Goal: Information Seeking & Learning: Learn about a topic

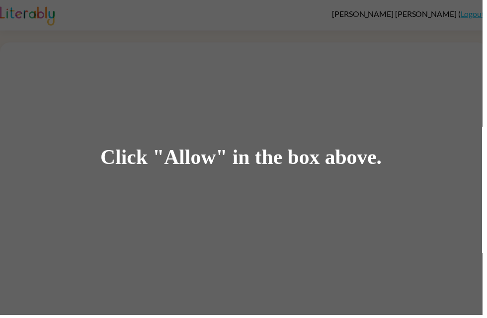
click at [220, 153] on div "Click "Allow" in the box above." at bounding box center [243, 159] width 284 height 22
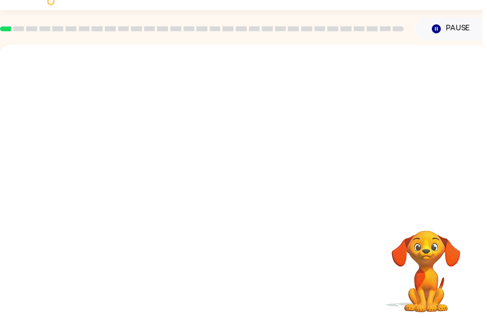
scroll to position [20, 0]
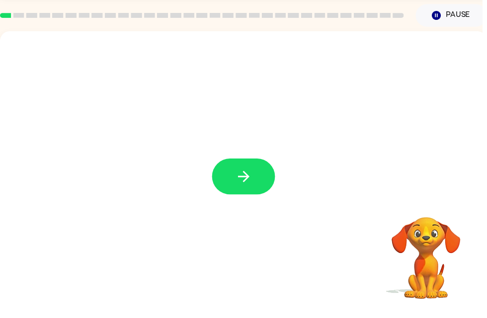
click at [241, 184] on icon "button" at bounding box center [245, 192] width 17 height 17
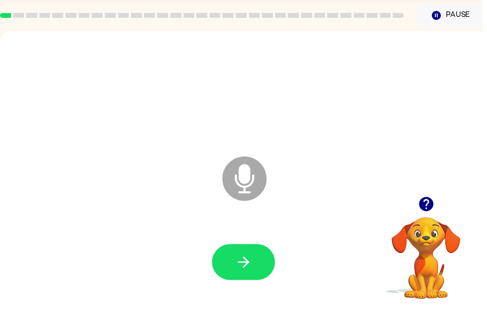
click at [428, 214] on icon "button" at bounding box center [430, 220] width 17 height 17
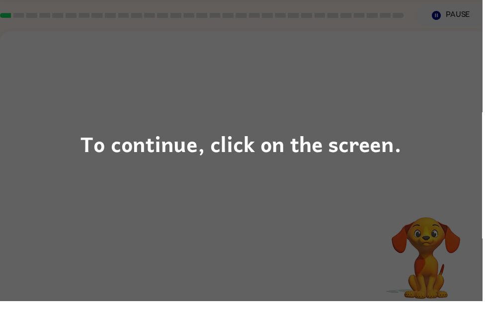
click at [301, 70] on div "To continue, click on the screen." at bounding box center [243, 159] width 487 height 318
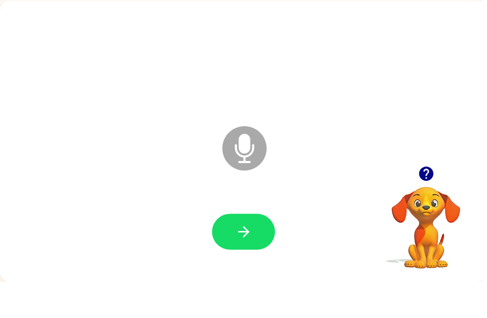
scroll to position [32, 0]
click at [260, 249] on button "button" at bounding box center [246, 267] width 64 height 36
click at [243, 249] on button "button" at bounding box center [246, 267] width 64 height 36
click at [264, 249] on button "button" at bounding box center [246, 267] width 64 height 36
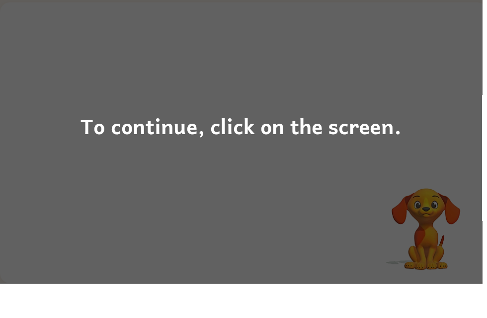
click at [486, 238] on div "To continue, click on the screen." at bounding box center [243, 159] width 487 height 318
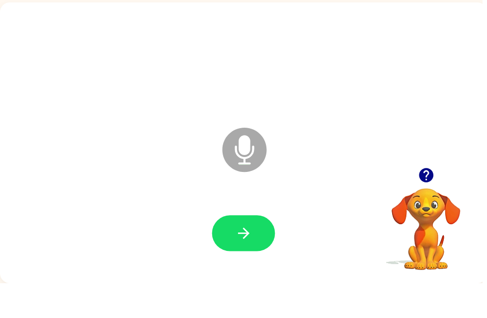
click at [260, 249] on button "button" at bounding box center [246, 267] width 64 height 36
click at [254, 249] on button "button" at bounding box center [246, 267] width 64 height 36
click at [254, 259] on icon "button" at bounding box center [245, 267] width 17 height 17
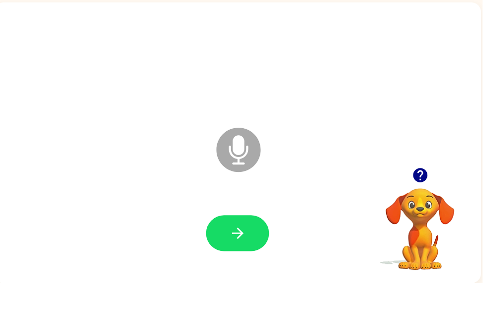
scroll to position [0, 6]
click at [251, 249] on button "button" at bounding box center [240, 267] width 64 height 36
click at [258, 249] on button "button" at bounding box center [240, 267] width 64 height 36
click at [256, 249] on button "button" at bounding box center [240, 267] width 64 height 36
click at [412, 196] on div at bounding box center [423, 208] width 99 height 25
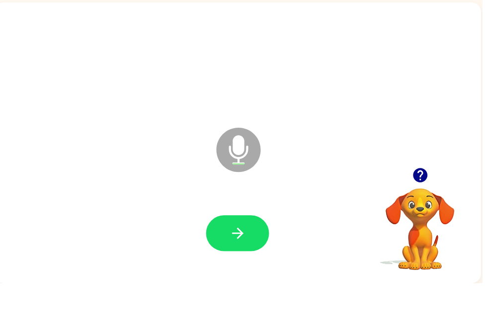
click at [412, 196] on div at bounding box center [423, 208] width 99 height 25
click at [425, 200] on icon "button" at bounding box center [424, 208] width 17 height 17
click at [264, 249] on button "button" at bounding box center [240, 267] width 64 height 36
click at [253, 249] on button "button" at bounding box center [240, 267] width 64 height 36
click at [242, 259] on icon "button" at bounding box center [239, 267] width 17 height 17
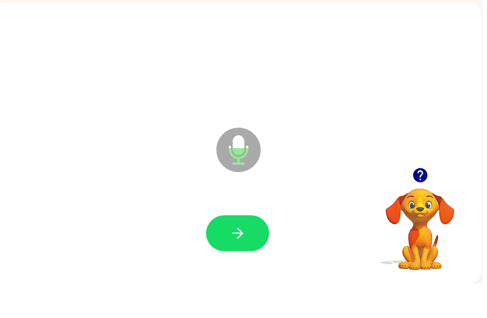
click at [242, 259] on icon "button" at bounding box center [239, 267] width 17 height 17
click at [246, 259] on icon "button" at bounding box center [239, 267] width 17 height 17
click at [250, 249] on button "button" at bounding box center [240, 267] width 64 height 36
click at [425, 200] on icon "button" at bounding box center [424, 208] width 17 height 17
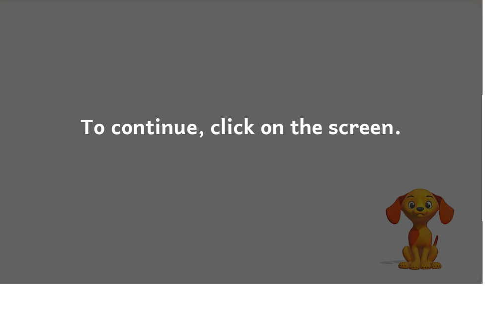
click at [233, 151] on div "To continue, click on the screen." at bounding box center [243, 159] width 487 height 318
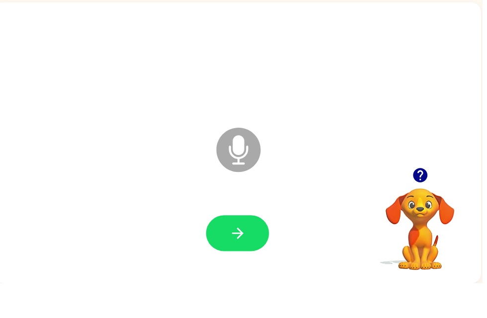
click at [418, 200] on icon "button" at bounding box center [424, 208] width 17 height 17
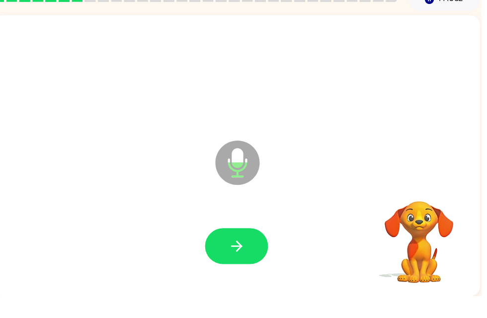
scroll to position [27, 0]
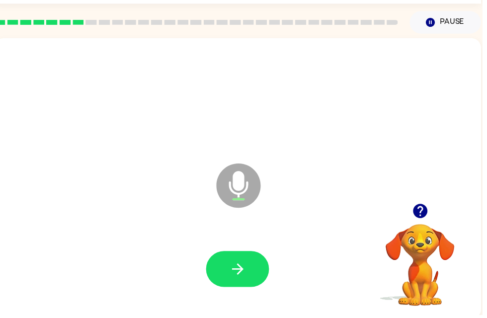
click at [246, 275] on icon "button" at bounding box center [239, 271] width 17 height 17
click at [244, 257] on button "button" at bounding box center [240, 272] width 64 height 36
click at [437, 211] on div at bounding box center [423, 213] width 99 height 25
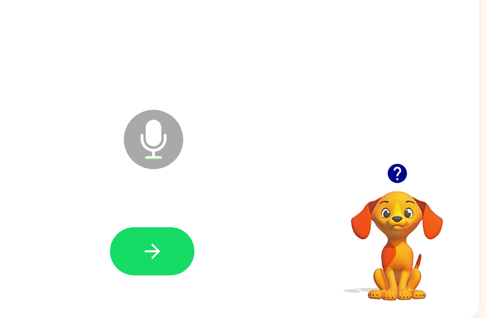
click at [412, 202] on icon "button" at bounding box center [419, 209] width 14 height 14
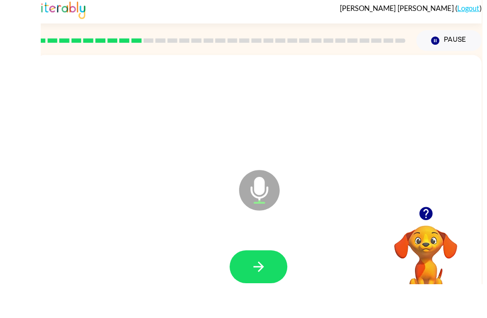
scroll to position [25, 0]
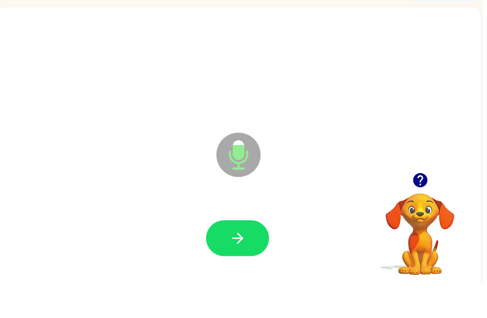
click at [255, 255] on button "button" at bounding box center [240, 273] width 64 height 36
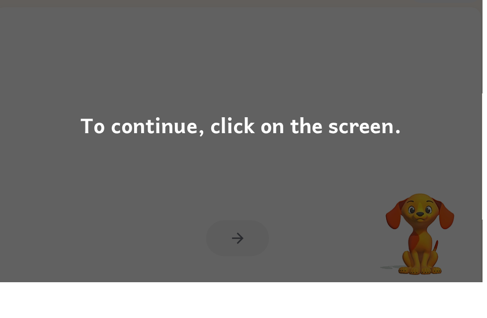
click at [343, 202] on div "To continue, click on the screen." at bounding box center [243, 159] width 487 height 318
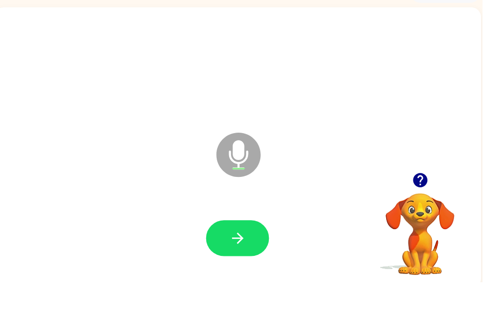
click at [424, 164] on div "Microphone The Microphone is here when it is your turn to talk" at bounding box center [240, 182] width 492 height 284
click at [243, 268] on icon "button" at bounding box center [239, 273] width 11 height 11
click at [419, 202] on button "button" at bounding box center [424, 214] width 25 height 25
click at [420, 213] on video "Your browser must support playing .mp4 files to use Literably. Please try using…" at bounding box center [423, 262] width 99 height 99
click at [243, 268] on icon "button" at bounding box center [239, 273] width 11 height 11
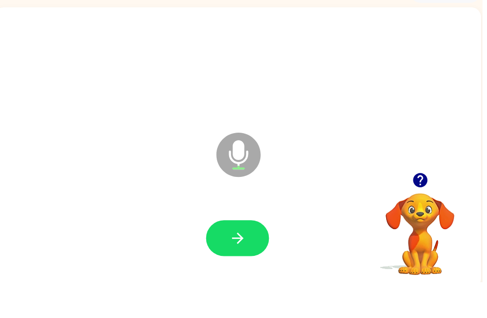
click at [251, 255] on button "button" at bounding box center [240, 273] width 64 height 36
click at [261, 255] on button "button" at bounding box center [240, 273] width 64 height 36
click at [416, 206] on icon "button" at bounding box center [424, 214] width 17 height 17
click at [252, 255] on button "button" at bounding box center [240, 273] width 64 height 36
click at [239, 268] on icon "button" at bounding box center [239, 273] width 11 height 11
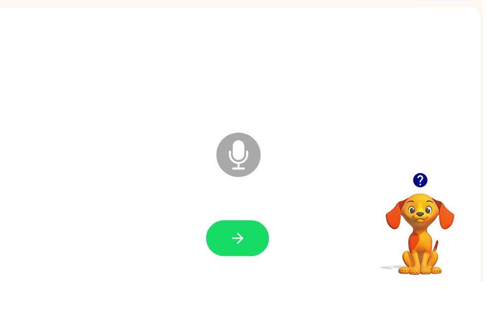
click at [243, 265] on icon "button" at bounding box center [239, 273] width 17 height 17
click at [246, 255] on button "button" at bounding box center [240, 273] width 64 height 36
click at [246, 265] on icon "button" at bounding box center [239, 273] width 17 height 17
click at [244, 268] on icon "button" at bounding box center [239, 273] width 11 height 11
click at [238, 265] on icon "button" at bounding box center [239, 273] width 17 height 17
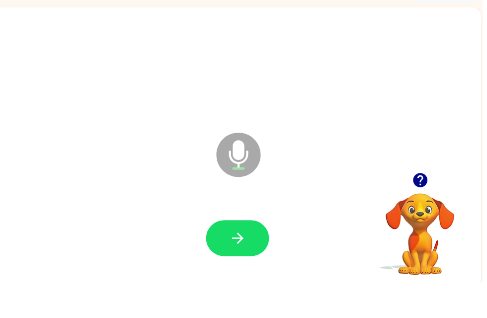
click at [246, 265] on icon "button" at bounding box center [239, 273] width 17 height 17
click at [244, 265] on icon "button" at bounding box center [239, 273] width 17 height 17
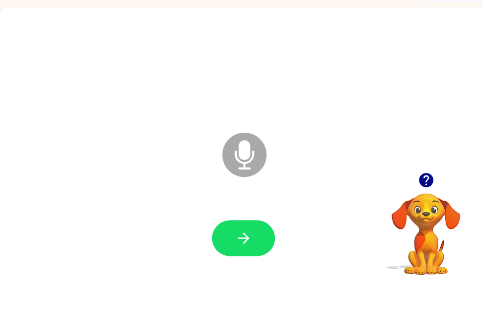
scroll to position [0, 0]
click at [434, 202] on button "button" at bounding box center [430, 214] width 25 height 25
click at [258, 255] on button "button" at bounding box center [246, 273] width 64 height 36
click at [235, 255] on button "button" at bounding box center [246, 273] width 64 height 36
click at [255, 255] on button "button" at bounding box center [246, 273] width 64 height 36
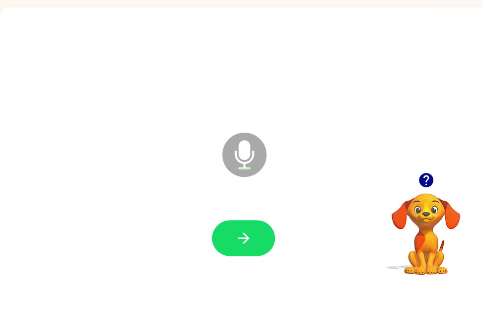
click at [250, 255] on button "button" at bounding box center [246, 273] width 64 height 36
click at [249, 265] on icon "button" at bounding box center [245, 273] width 17 height 17
click at [256, 255] on button "button" at bounding box center [246, 273] width 64 height 36
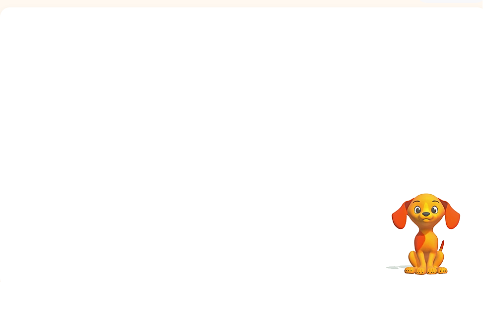
click at [244, 60] on div at bounding box center [246, 100] width 472 height 81
click at [256, 82] on div at bounding box center [246, 100] width 472 height 81
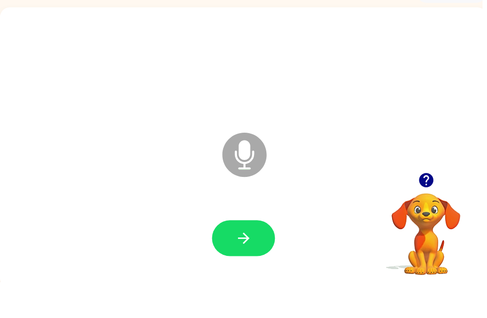
click at [271, 255] on button "button" at bounding box center [246, 273] width 64 height 36
click at [269, 255] on button "button" at bounding box center [246, 273] width 64 height 36
click at [259, 255] on button "button" at bounding box center [246, 273] width 64 height 36
click at [245, 255] on button "button" at bounding box center [246, 273] width 64 height 36
click at [247, 265] on icon "button" at bounding box center [245, 273] width 17 height 17
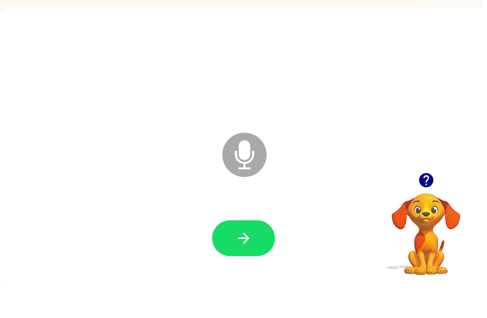
click at [256, 255] on button "button" at bounding box center [246, 273] width 64 height 36
click at [248, 268] on icon "button" at bounding box center [245, 273] width 11 height 11
click at [438, 206] on icon "button" at bounding box center [430, 214] width 17 height 17
click at [240, 265] on icon "button" at bounding box center [245, 273] width 17 height 17
click at [256, 255] on button "button" at bounding box center [246, 273] width 64 height 36
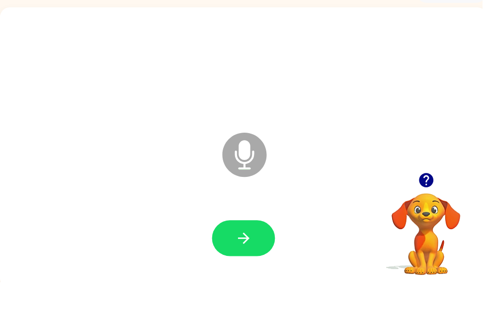
click at [432, 208] on icon "button" at bounding box center [430, 215] width 14 height 14
click at [254, 265] on icon "button" at bounding box center [245, 273] width 17 height 17
click at [447, 202] on div at bounding box center [429, 214] width 99 height 25
click at [439, 202] on button "button" at bounding box center [430, 214] width 25 height 25
click at [255, 255] on button "button" at bounding box center [246, 273] width 64 height 36
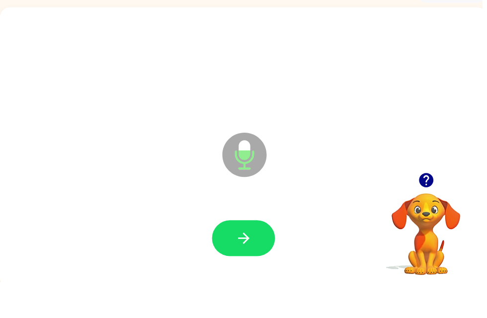
click at [247, 255] on button "button" at bounding box center [246, 273] width 64 height 36
click at [251, 265] on icon "button" at bounding box center [245, 273] width 17 height 17
click at [239, 265] on icon "button" at bounding box center [245, 273] width 17 height 17
click at [249, 268] on icon "button" at bounding box center [245, 273] width 11 height 11
click at [259, 255] on button "button" at bounding box center [246, 273] width 64 height 36
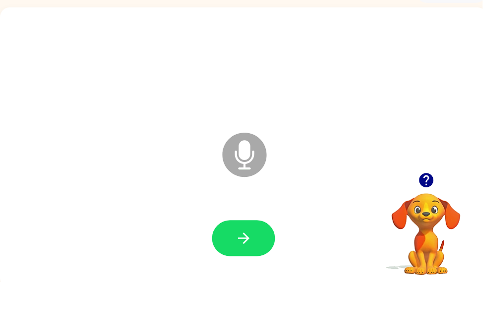
click at [245, 255] on button "button" at bounding box center [246, 273] width 64 height 36
click at [262, 255] on button "button" at bounding box center [246, 273] width 64 height 36
click at [257, 255] on button "button" at bounding box center [246, 273] width 64 height 36
click at [244, 258] on button "button" at bounding box center [246, 273] width 64 height 36
click at [261, 236] on div at bounding box center [246, 273] width 472 height 81
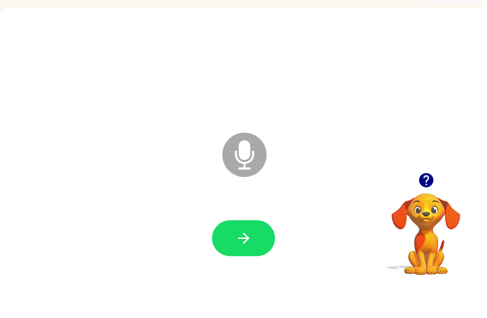
click at [438, 206] on icon "button" at bounding box center [430, 214] width 17 height 17
click at [432, 179] on div "Microphone The Microphone is here when it is your turn to talk" at bounding box center [246, 182] width 492 height 284
click at [261, 255] on button "button" at bounding box center [246, 273] width 64 height 36
click at [433, 264] on video "Your browser must support playing .mp4 files to use Literably. Please try using…" at bounding box center [429, 262] width 99 height 99
click at [260, 255] on button "button" at bounding box center [246, 273] width 64 height 36
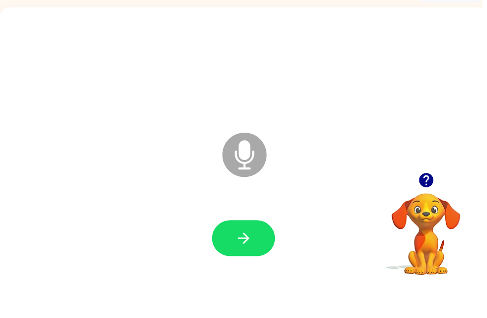
click at [427, 208] on icon "button" at bounding box center [430, 215] width 14 height 14
click at [257, 255] on button "button" at bounding box center [246, 273] width 64 height 36
click at [235, 255] on button "button" at bounding box center [246, 273] width 64 height 36
click at [223, 255] on button "button" at bounding box center [246, 273] width 64 height 36
click at [255, 255] on button "button" at bounding box center [246, 273] width 64 height 36
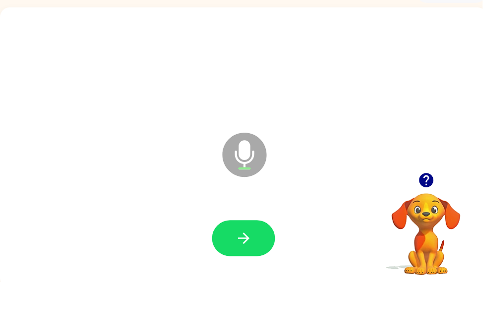
click at [244, 255] on button "button" at bounding box center [246, 273] width 64 height 36
click at [423, 206] on icon "button" at bounding box center [430, 214] width 17 height 17
click at [270, 255] on button "button" at bounding box center [246, 273] width 64 height 36
click at [254, 265] on icon "button" at bounding box center [245, 273] width 17 height 17
click at [242, 258] on button "button" at bounding box center [246, 273] width 64 height 36
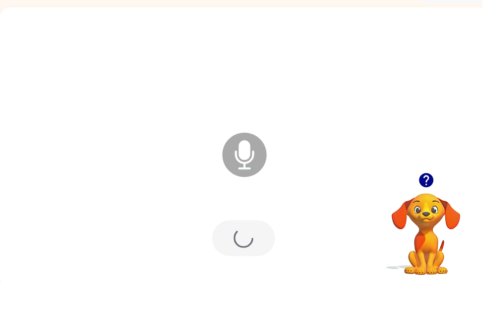
click at [252, 255] on div at bounding box center [246, 273] width 64 height 36
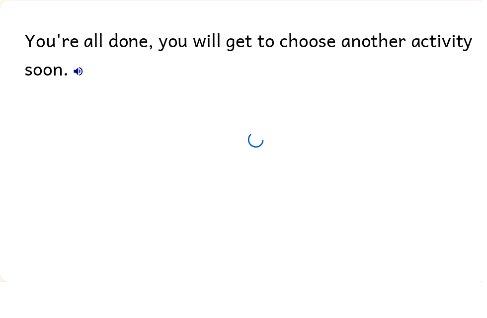
scroll to position [20, 0]
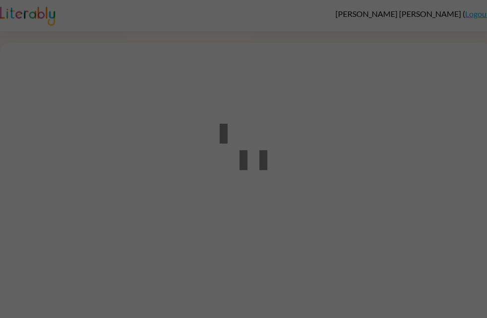
scroll to position [0, 0]
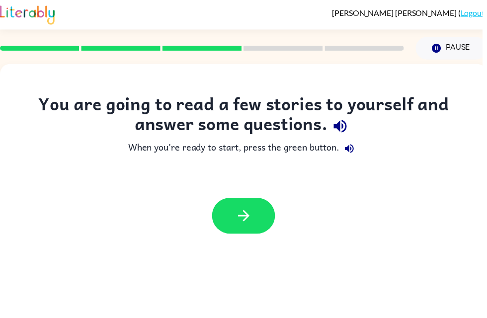
click at [238, 225] on icon "button" at bounding box center [245, 218] width 17 height 17
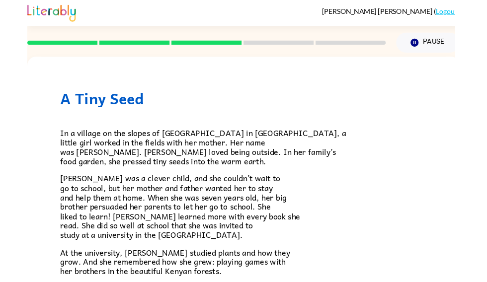
scroll to position [0, 0]
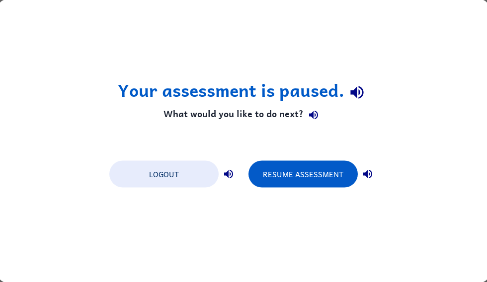
click at [303, 173] on button "Resume Assessment" at bounding box center [302, 174] width 109 height 27
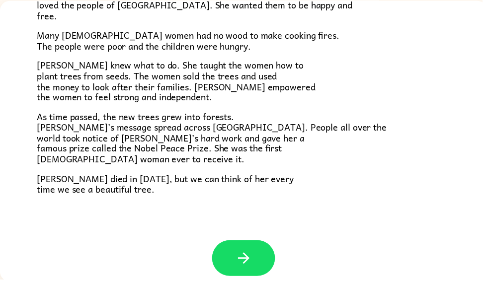
scroll to position [65, 0]
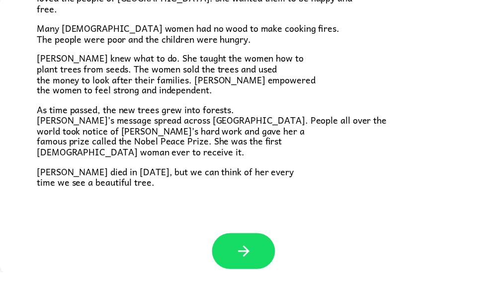
click at [241, 252] on icon "button" at bounding box center [245, 260] width 17 height 17
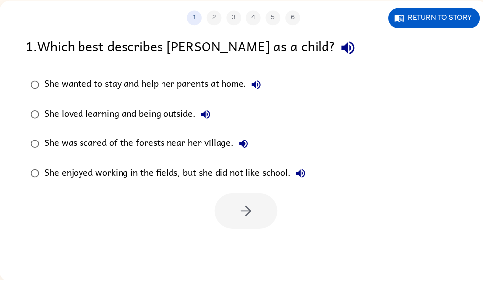
click at [263, 87] on icon "button" at bounding box center [259, 86] width 12 height 12
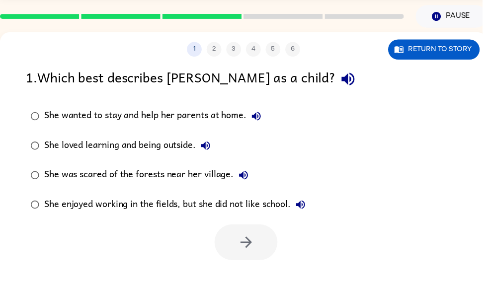
scroll to position [33, 0]
click at [449, 53] on button "Return to story" at bounding box center [438, 50] width 92 height 20
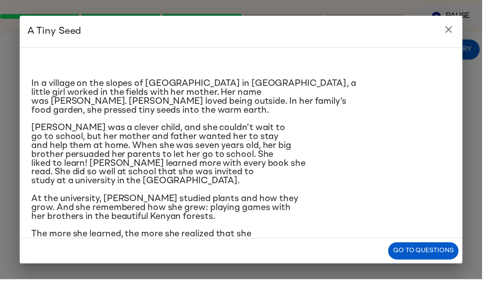
click at [436, 67] on div "In a village on the slopes of Mount Kenya in Africa, a little girl worked in th…" at bounding box center [243, 233] width 423 height 355
click at [453, 32] on icon "close" at bounding box center [452, 29] width 7 height 7
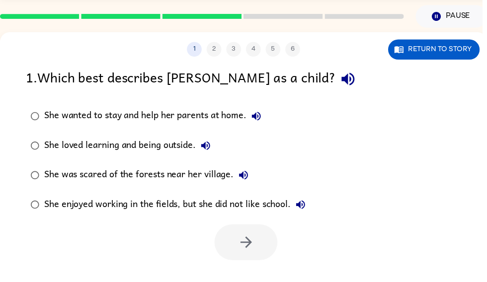
click at [454, 28] on button "Pause Pause" at bounding box center [456, 16] width 72 height 23
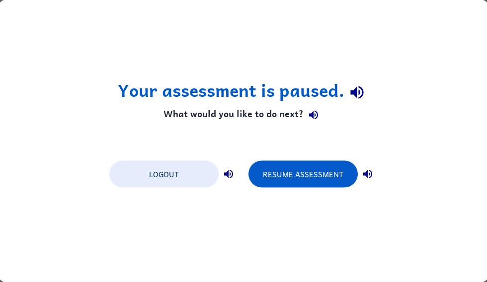
click at [320, 175] on button "Resume Assessment" at bounding box center [302, 174] width 109 height 27
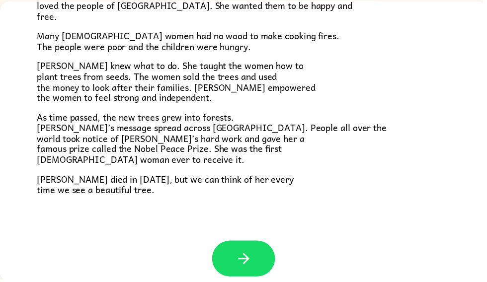
scroll to position [65, 0]
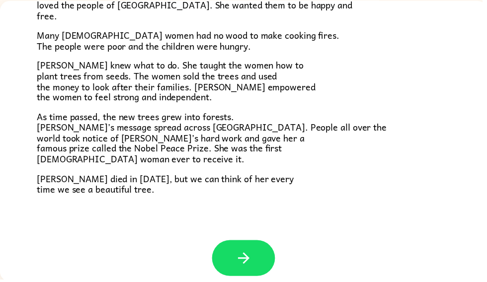
click at [249, 260] on icon "button" at bounding box center [245, 260] width 17 height 17
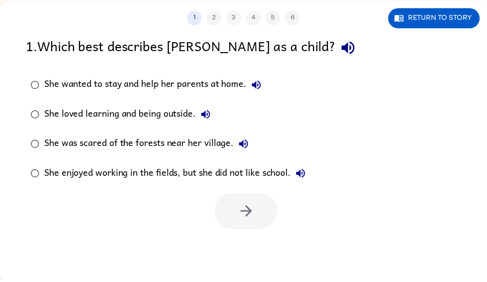
scroll to position [0, 0]
click at [67, 75] on label "She wanted to stay and help her parents at home." at bounding box center [169, 86] width 297 height 30
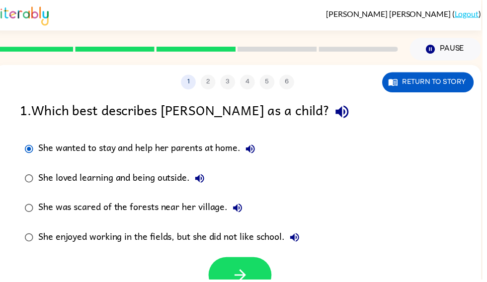
click at [244, 272] on icon "button" at bounding box center [242, 277] width 17 height 17
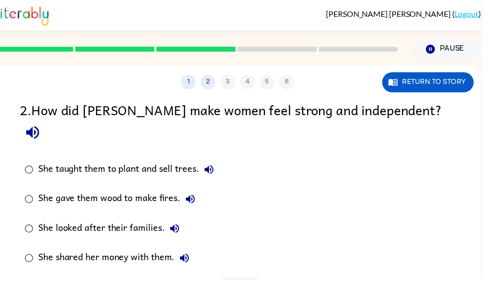
click at [42, 125] on icon "button" at bounding box center [32, 133] width 17 height 17
click at [407, 92] on button "Return to story" at bounding box center [432, 83] width 92 height 20
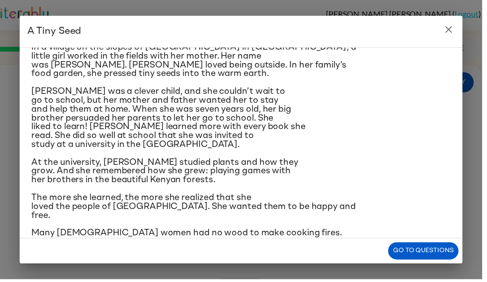
scroll to position [38, 0]
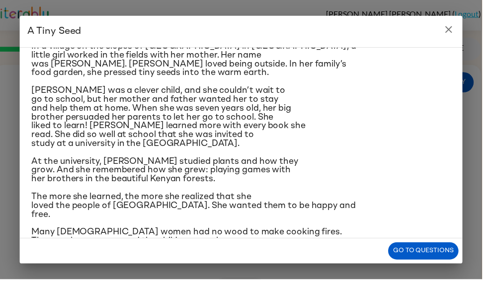
click at [463, 32] on button "close" at bounding box center [453, 30] width 20 height 20
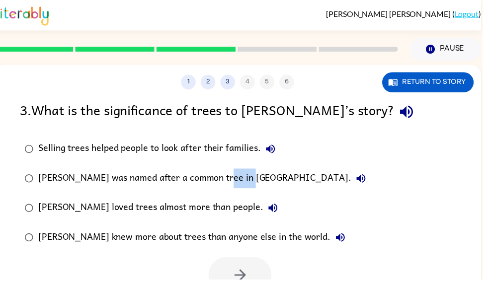
click at [337, 177] on div "Selling trees helped people to look after their families. Wangari was named aft…" at bounding box center [252, 195] width 465 height 119
click at [456, 141] on div "Selling trees helped people to look after their families. Wangari was named aft…" at bounding box center [252, 195] width 465 height 119
click at [402, 107] on icon "button" at bounding box center [410, 112] width 17 height 17
click at [404, 117] on icon "button" at bounding box center [410, 113] width 13 height 13
click at [346, 124] on div "3 . What is the significance of trees to Wangari’s story?" at bounding box center [239, 112] width 439 height 25
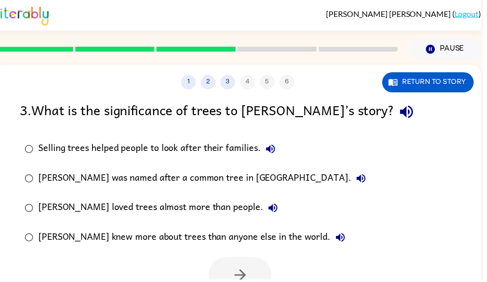
click at [402, 114] on icon "button" at bounding box center [410, 112] width 17 height 17
click at [222, 295] on button "button" at bounding box center [243, 278] width 64 height 36
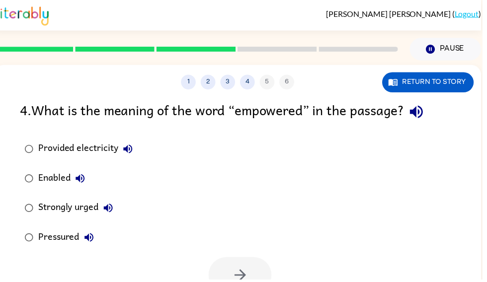
click at [228, 279] on div at bounding box center [243, 278] width 64 height 36
click at [417, 118] on icon "button" at bounding box center [420, 112] width 17 height 17
click at [426, 113] on icon "button" at bounding box center [420, 113] width 13 height 13
click at [433, 118] on button "button" at bounding box center [420, 112] width 25 height 25
click at [425, 109] on icon "button" at bounding box center [420, 112] width 17 height 17
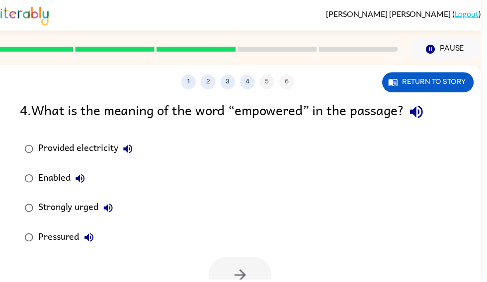
click at [423, 117] on icon "button" at bounding box center [420, 113] width 13 height 13
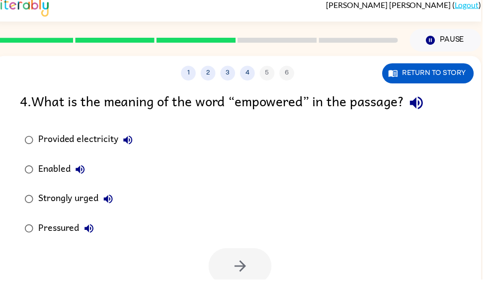
scroll to position [0, 6]
click at [37, 161] on label "Enabled" at bounding box center [79, 171] width 129 height 30
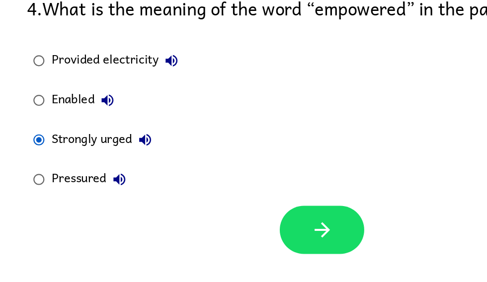
click at [155, 101] on div "Provided electricity Enabled Strongly urged Pressured" at bounding box center [252, 160] width 465 height 119
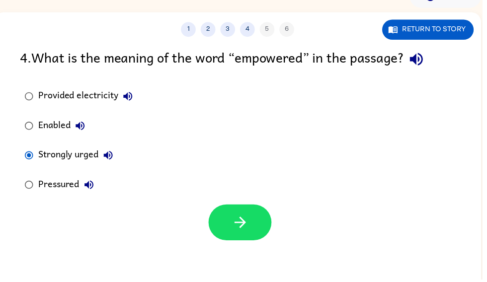
click at [254, 207] on button "button" at bounding box center [243, 225] width 64 height 36
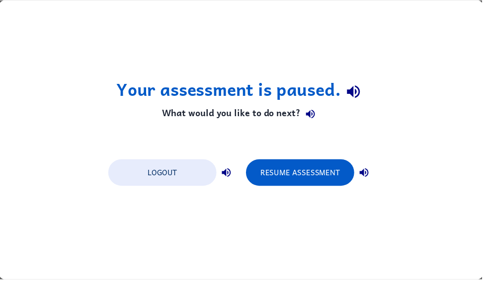
scroll to position [0, 0]
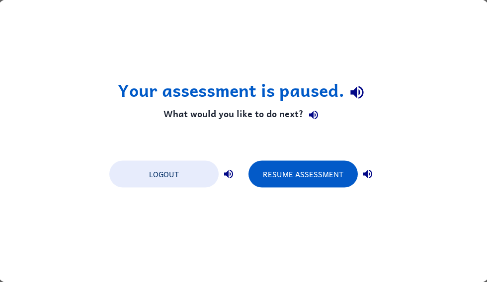
click at [318, 173] on button "Resume Assessment" at bounding box center [302, 174] width 109 height 27
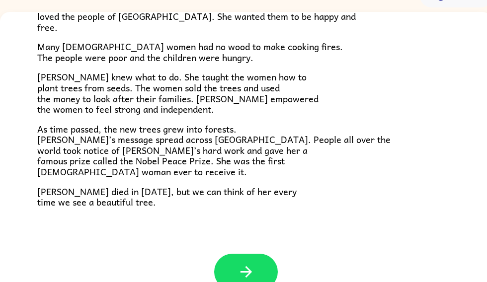
scroll to position [68, 0]
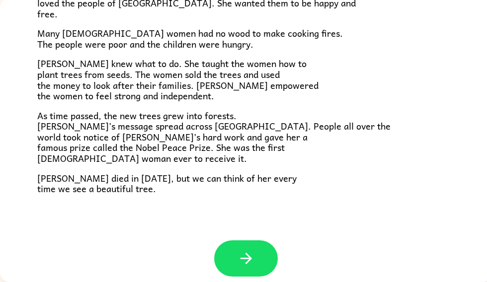
click at [257, 252] on button "button" at bounding box center [246, 258] width 64 height 36
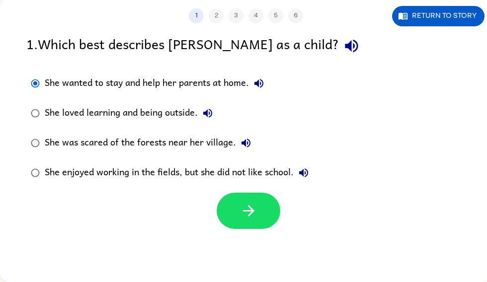
click at [245, 220] on button "button" at bounding box center [248, 211] width 64 height 36
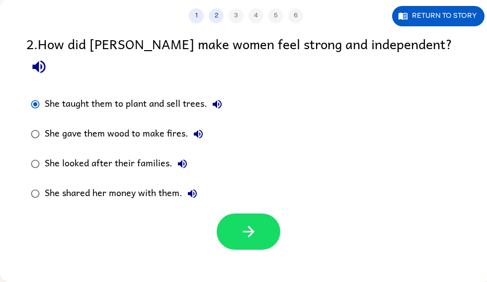
click at [237, 214] on button "button" at bounding box center [248, 231] width 64 height 36
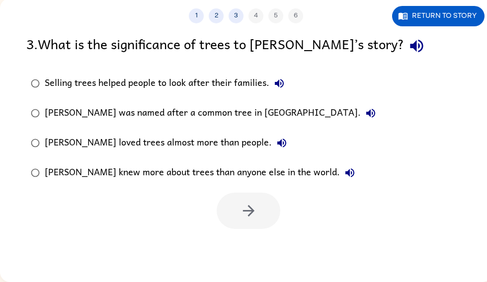
click at [404, 79] on div "Selling trees helped people to look after their families. Wangari was named aft…" at bounding box center [258, 128] width 465 height 119
click at [404, 78] on div "Selling trees helped people to look after their families. Wangari was named aft…" at bounding box center [258, 128] width 465 height 119
click at [429, 81] on div "Selling trees helped people to look after their families. Wangari was named aft…" at bounding box center [258, 128] width 465 height 119
click at [428, 80] on div "Selling trees helped people to look after their families. Wangari was named aft…" at bounding box center [258, 128] width 465 height 119
click at [414, 81] on div "Selling trees helped people to look after their families. Wangari was named aft…" at bounding box center [258, 128] width 465 height 119
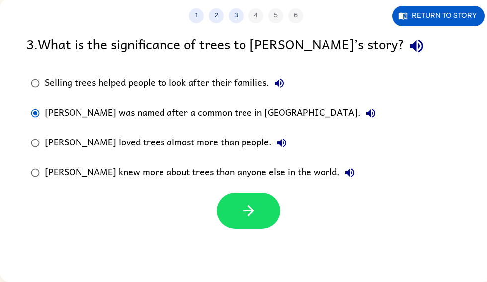
click at [247, 215] on icon "button" at bounding box center [248, 210] width 17 height 17
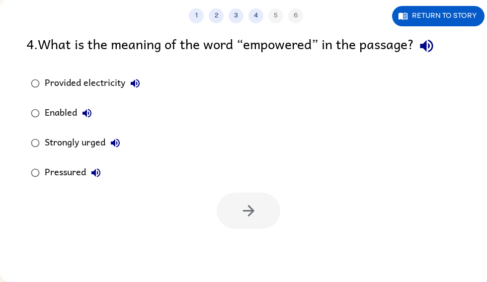
click at [56, 144] on div "Strongly urged" at bounding box center [85, 143] width 80 height 20
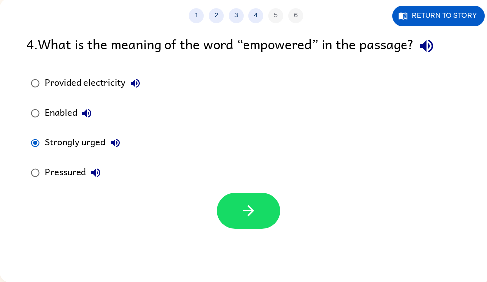
click at [234, 212] on button "button" at bounding box center [248, 211] width 64 height 36
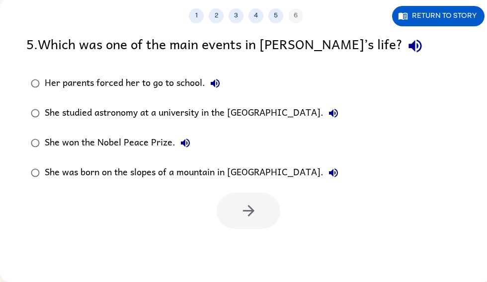
click at [406, 52] on icon "button" at bounding box center [414, 45] width 17 height 17
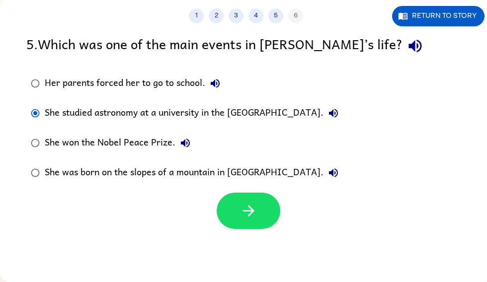
click at [231, 202] on button "button" at bounding box center [248, 211] width 64 height 36
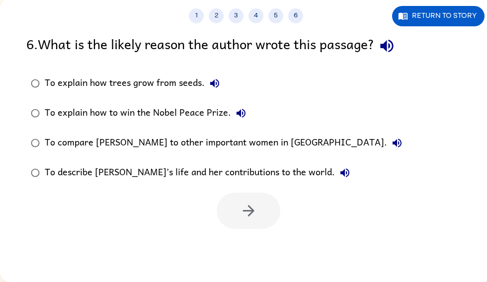
click at [244, 203] on div at bounding box center [248, 211] width 64 height 36
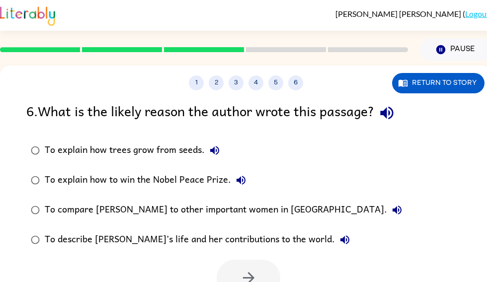
click at [388, 113] on icon "button" at bounding box center [386, 113] width 13 height 13
click at [27, 200] on label "To compare Wangari to other important women in Africa." at bounding box center [216, 210] width 391 height 30
click at [241, 263] on button "button" at bounding box center [248, 278] width 64 height 36
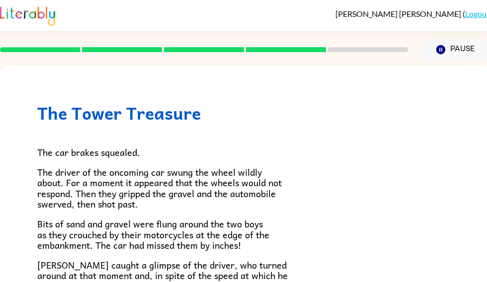
click at [410, 200] on p "The driver of the oncoming car swung the wheel wildly about. For a moment it ap…" at bounding box center [245, 188] width 417 height 43
click at [410, 201] on p "The driver of the oncoming car swung the wheel wildly about. For a moment it ap…" at bounding box center [245, 188] width 417 height 43
click at [411, 201] on p "The driver of the oncoming car swung the wheel wildly about. For a moment it ap…" at bounding box center [245, 188] width 417 height 43
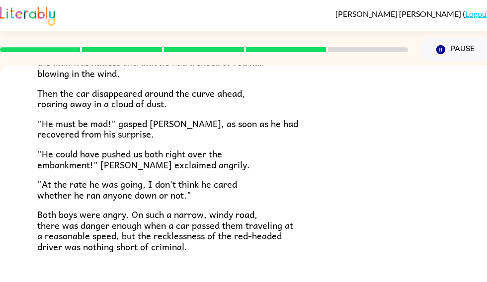
scroll to position [357, 0]
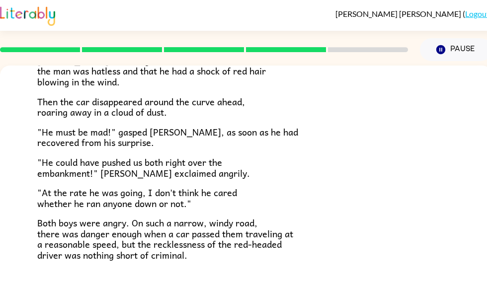
click at [264, 271] on div "The Tower Treasure The car brakes squealed. The driver of the oncoming car swun…" at bounding box center [246, 52] width 492 height 508
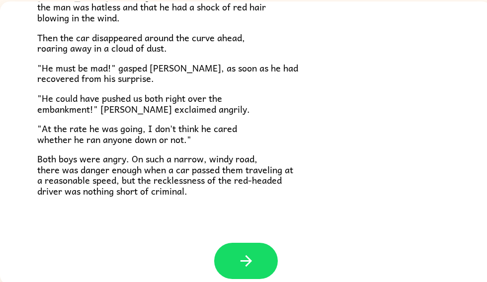
scroll to position [68, 0]
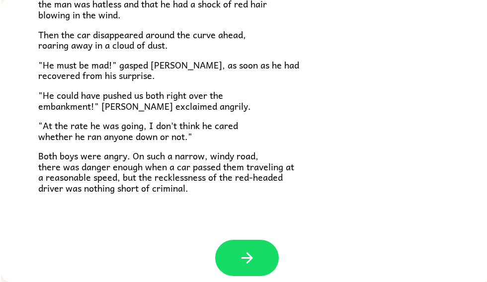
click at [251, 258] on button "button" at bounding box center [246, 258] width 64 height 36
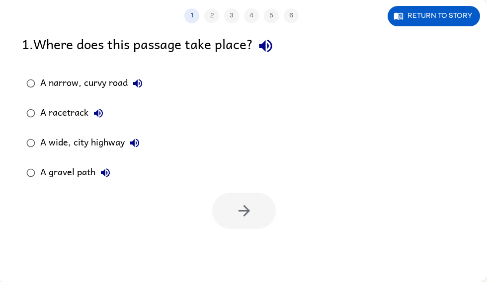
scroll to position [68, 5]
click at [429, 10] on button "Return to story" at bounding box center [433, 16] width 92 height 20
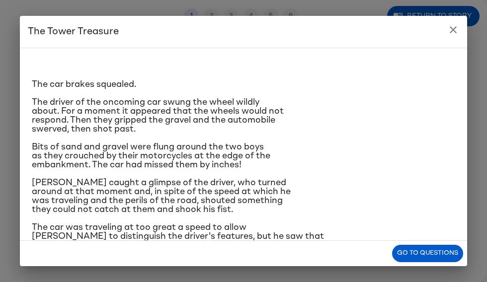
click at [452, 29] on icon "close" at bounding box center [452, 29] width 7 height 7
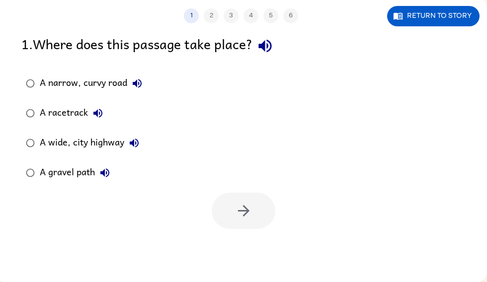
click at [460, 25] on button "Return to story" at bounding box center [433, 16] width 92 height 20
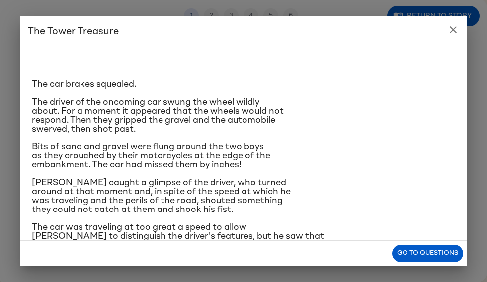
click at [457, 22] on button "close" at bounding box center [453, 30] width 20 height 20
click at [458, 32] on div "1 2 3 4 5 6 Return to story 1 . Where does this passage take place? A narrow, c…" at bounding box center [241, 141] width 492 height 284
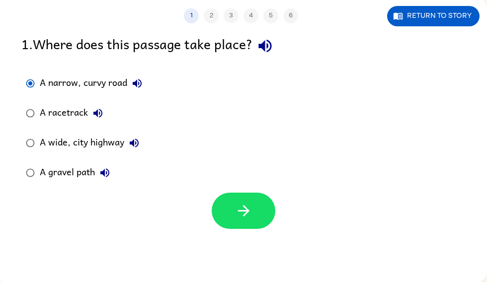
click at [250, 214] on icon "button" at bounding box center [243, 210] width 17 height 17
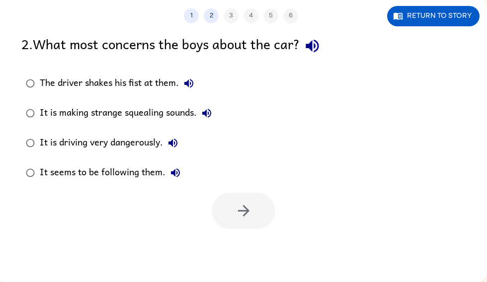
scroll to position [68, 4]
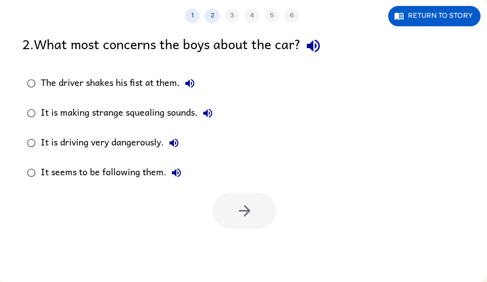
click at [49, 238] on div "1 2 3 4 5 6 Return to story 2 . What most concerns the boys about the car? The …" at bounding box center [242, 141] width 492 height 284
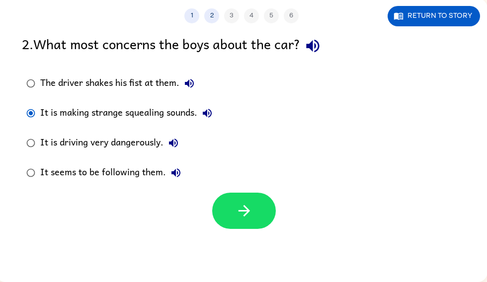
click at [250, 228] on button "button" at bounding box center [244, 211] width 64 height 36
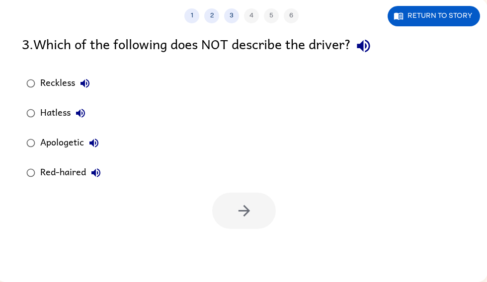
click at [430, 13] on button "Return to story" at bounding box center [433, 16] width 92 height 20
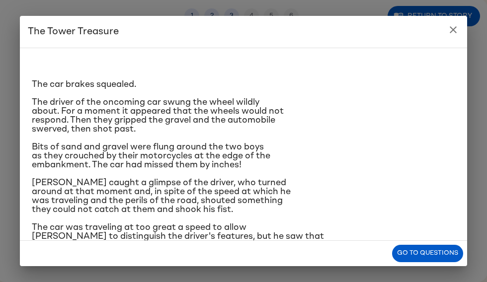
click at [460, 29] on button "close" at bounding box center [453, 30] width 20 height 20
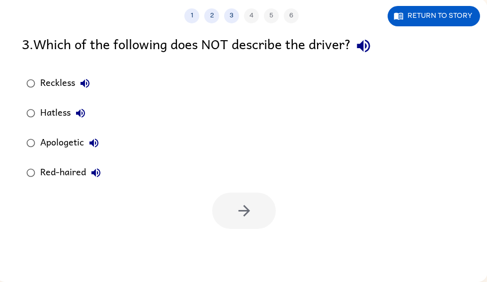
click at [453, 32] on div "1 2 3 4 5 6 Return to story 3 . Which of the following does NOT describe the dr…" at bounding box center [242, 141] width 492 height 284
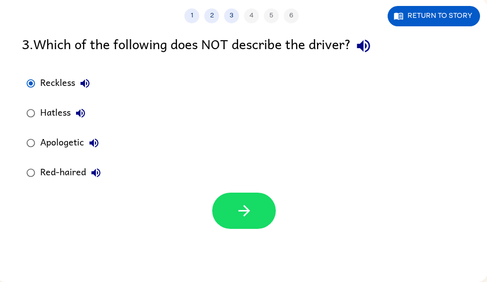
click at [240, 213] on icon "button" at bounding box center [243, 210] width 17 height 17
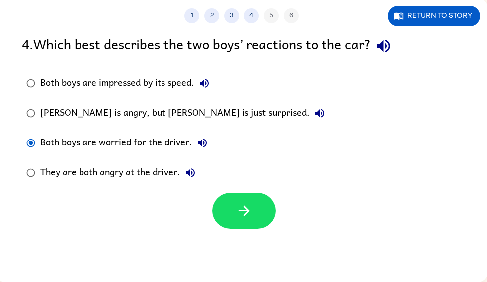
click at [239, 212] on icon "button" at bounding box center [243, 210] width 17 height 17
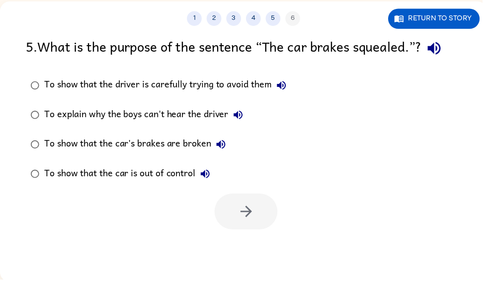
scroll to position [65, 0]
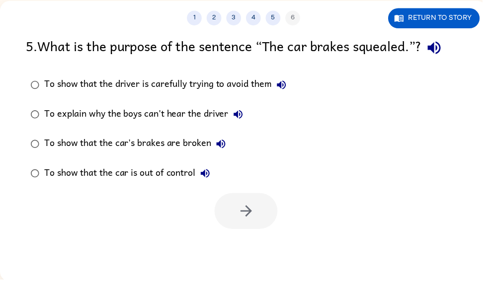
click at [443, 48] on icon "button" at bounding box center [437, 48] width 17 height 17
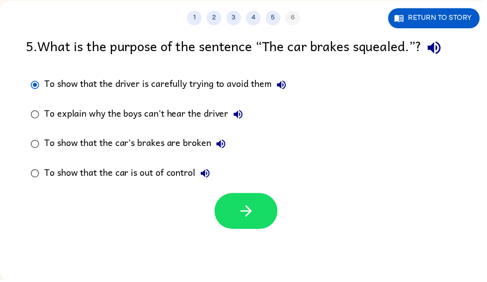
click at [250, 211] on icon "button" at bounding box center [247, 213] width 11 height 11
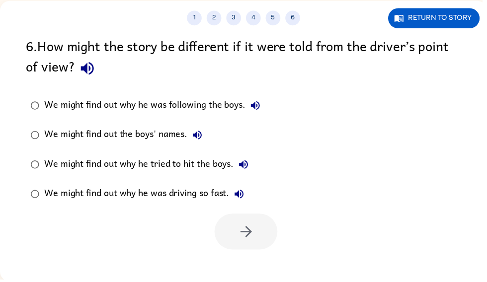
click at [86, 74] on icon "button" at bounding box center [87, 69] width 13 height 13
click at [457, 7] on div "1 2 3 4 5 6 Return to story" at bounding box center [246, 13] width 492 height 25
click at [427, 21] on button "Return to story" at bounding box center [438, 18] width 92 height 20
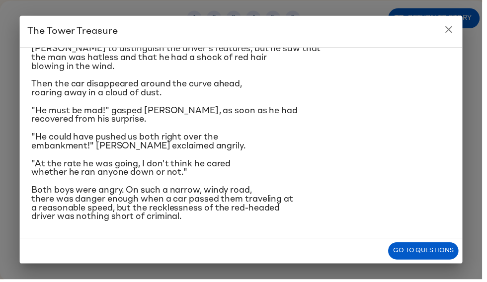
scroll to position [268, 0]
click at [442, 34] on h2 "The Tower Treasure" at bounding box center [243, 32] width 447 height 32
click at [452, 27] on icon "close" at bounding box center [452, 29] width 7 height 7
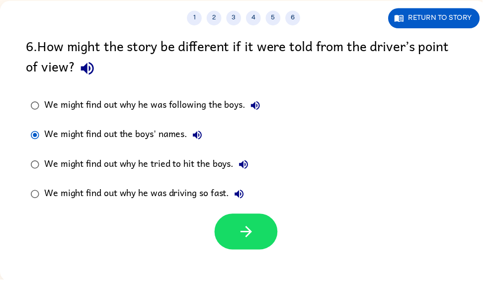
click at [235, 242] on button "button" at bounding box center [248, 234] width 64 height 36
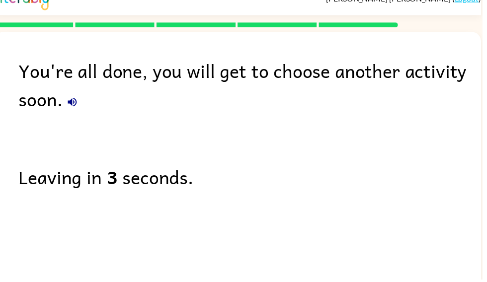
scroll to position [0, 6]
